Goal: Navigation & Orientation: Find specific page/section

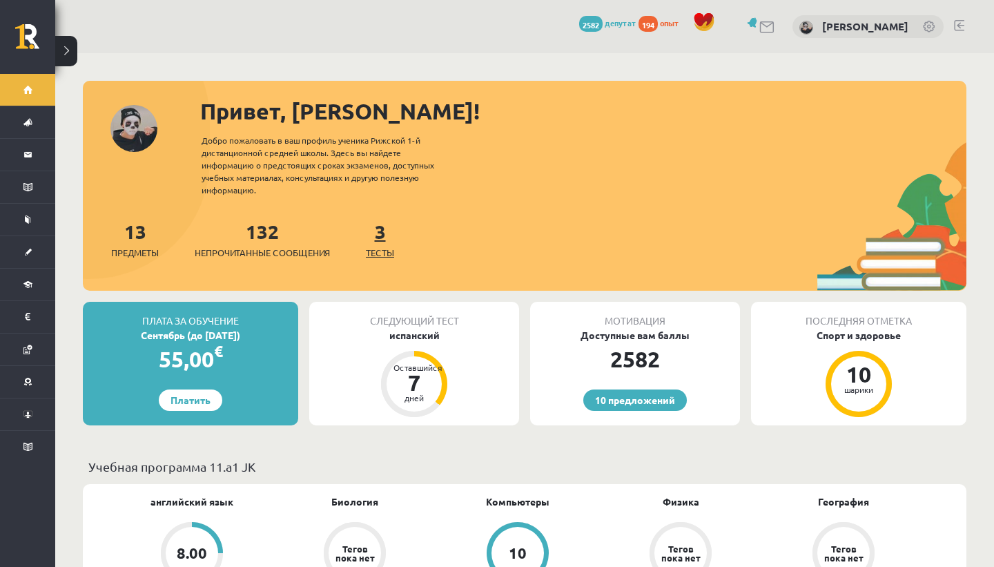
click at [394, 258] on span "Тесты" at bounding box center [380, 253] width 28 height 14
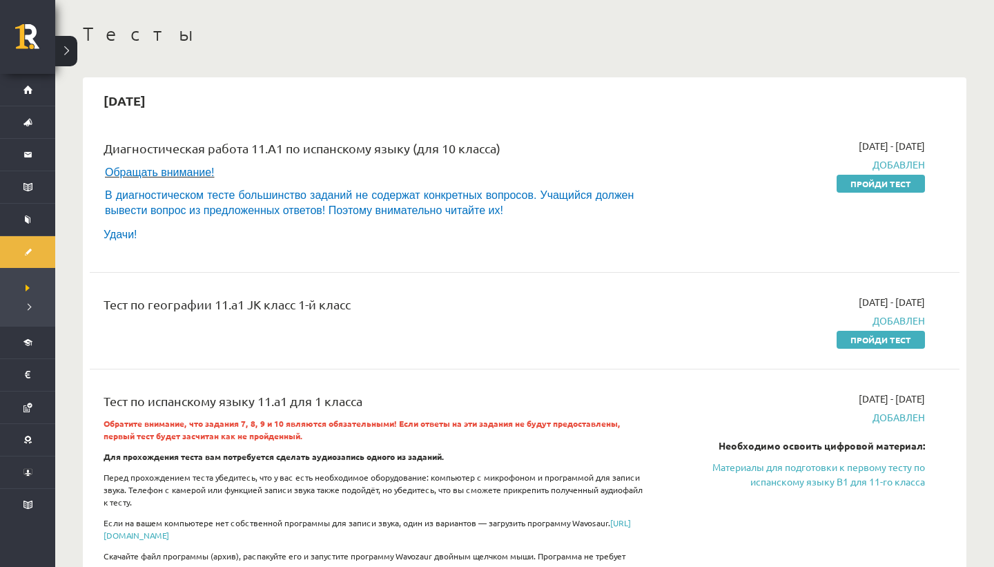
scroll to position [59, 0]
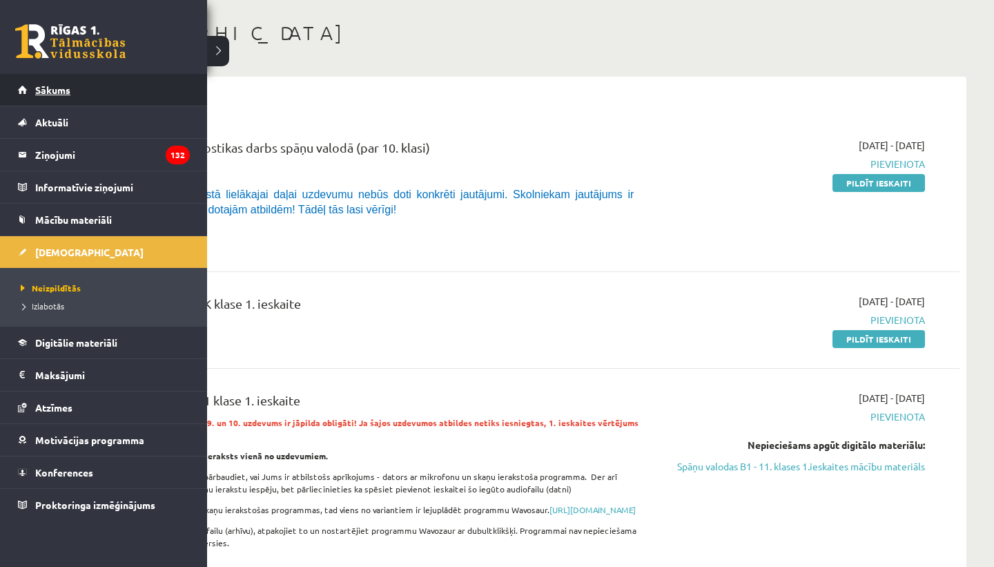
click at [32, 86] on link "Sākums" at bounding box center [104, 90] width 172 height 32
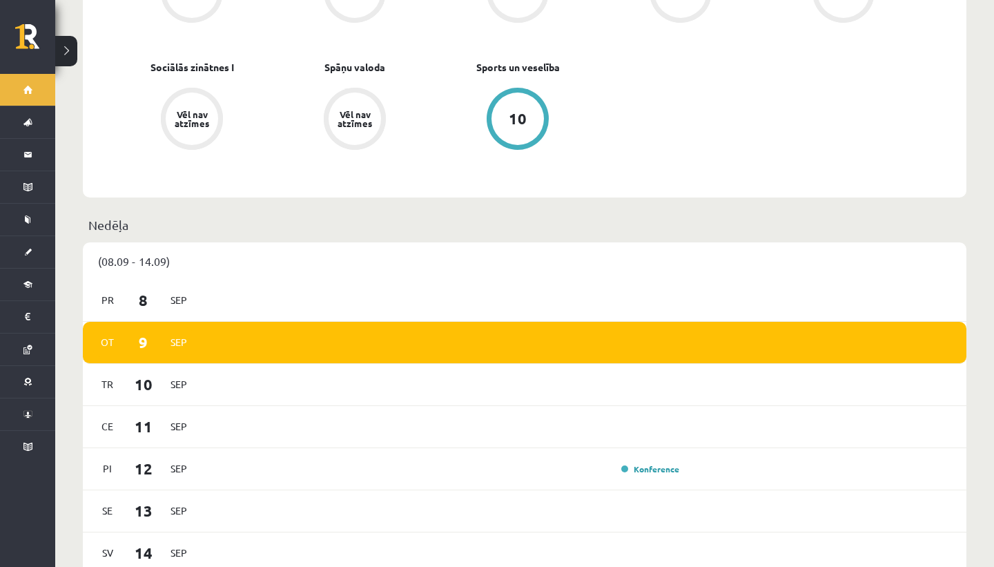
scroll to position [702, 0]
